Goal: Information Seeking & Learning: Learn about a topic

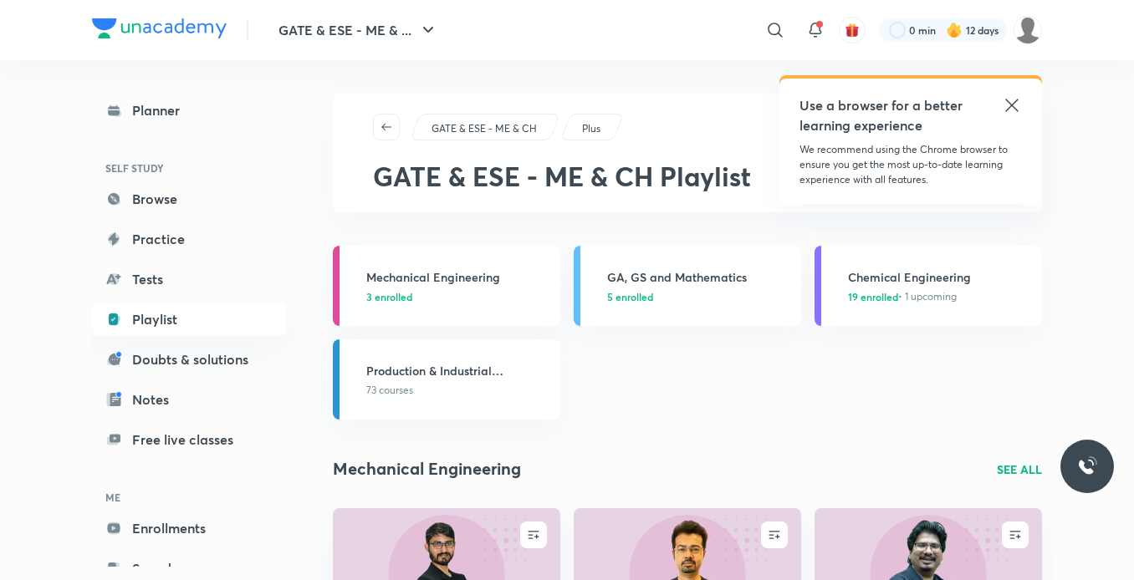
click at [1001, 99] on icon at bounding box center [1011, 105] width 20 height 20
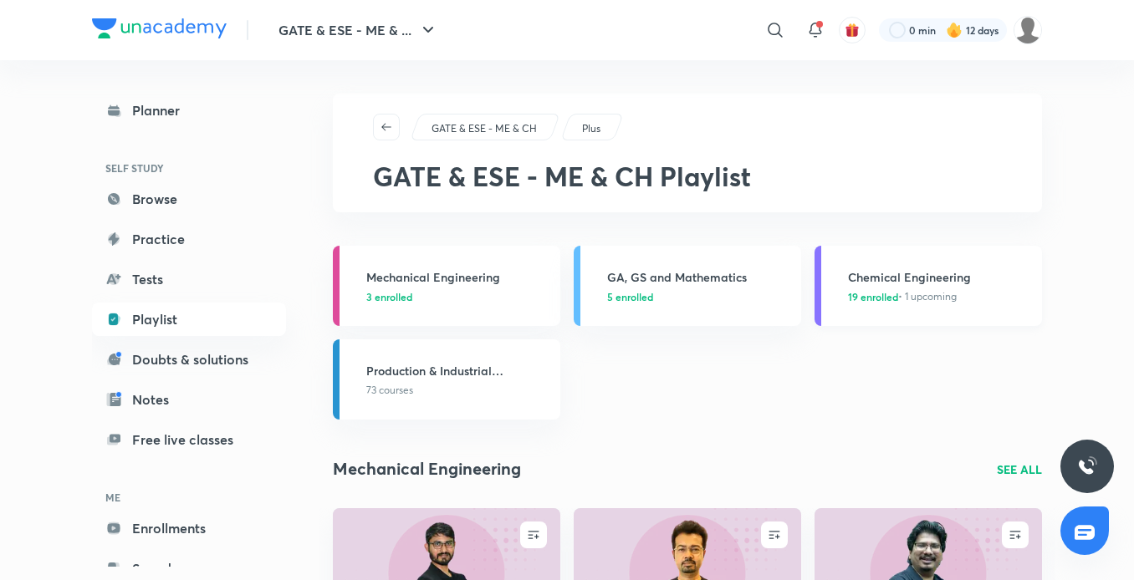
click at [881, 283] on h3 "Chemical Engineering" at bounding box center [940, 277] width 184 height 18
